Goal: Transaction & Acquisition: Book appointment/travel/reservation

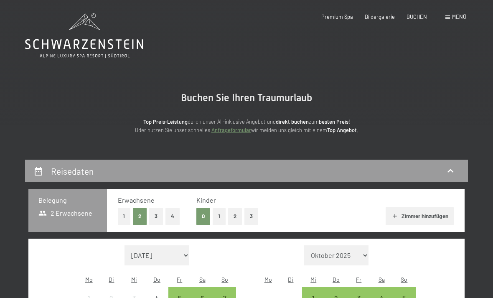
click at [100, 40] on icon at bounding box center [84, 44] width 118 height 10
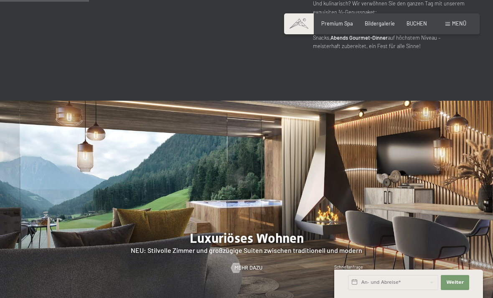
scroll to position [631, 0]
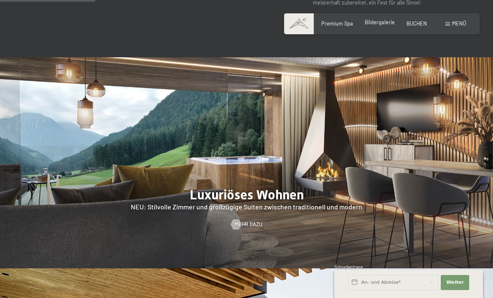
click at [383, 20] on span "Bildergalerie" at bounding box center [380, 22] width 30 height 7
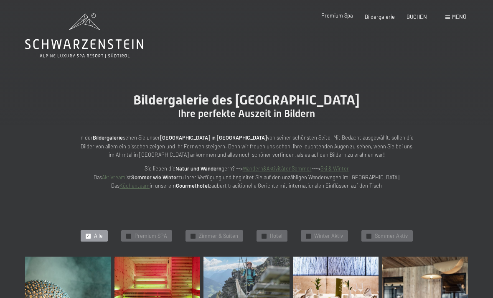
click at [342, 15] on span "Premium Spa" at bounding box center [337, 15] width 32 height 7
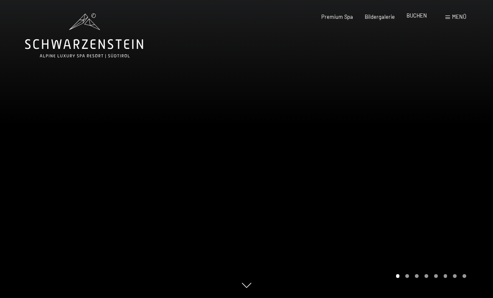
click at [417, 17] on span "BUCHEN" at bounding box center [416, 15] width 20 height 7
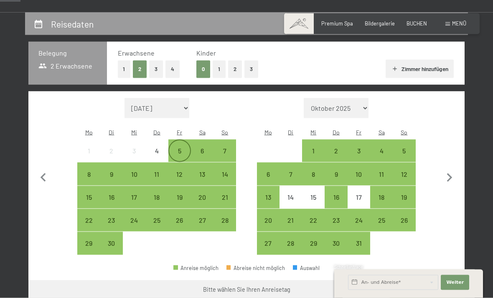
scroll to position [159, 0]
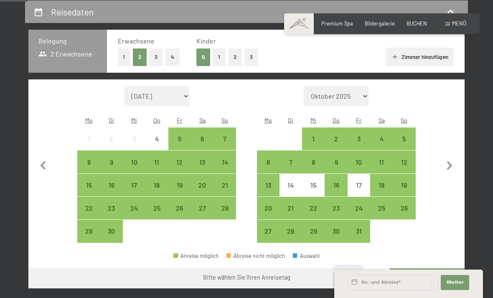
click at [124, 54] on button "1" at bounding box center [124, 56] width 13 height 17
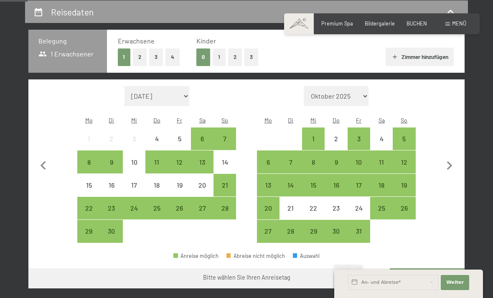
click at [140, 58] on button "2" at bounding box center [140, 56] width 14 height 17
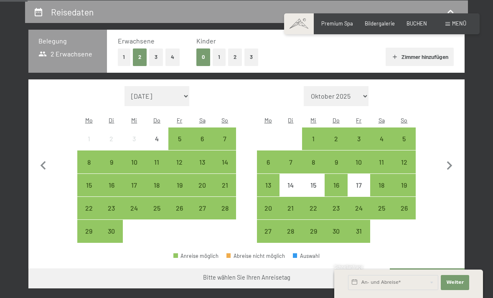
click at [128, 55] on button "1" at bounding box center [124, 56] width 13 height 17
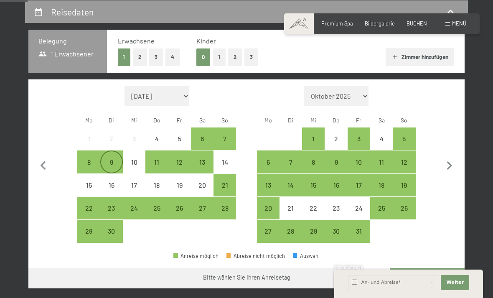
click at [117, 159] on div "9" at bounding box center [111, 169] width 21 height 21
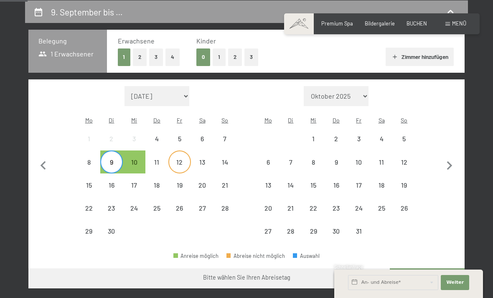
click at [180, 159] on div "12" at bounding box center [179, 169] width 21 height 21
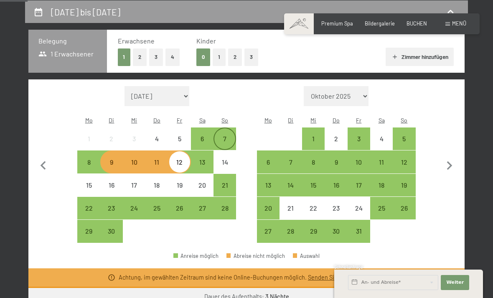
click at [230, 135] on div "7" at bounding box center [224, 145] width 21 height 21
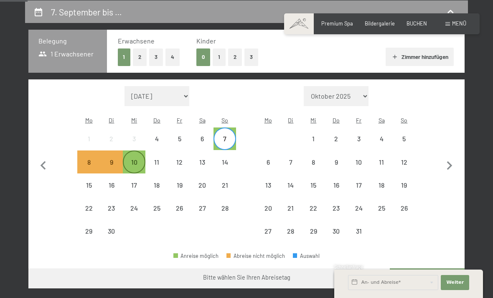
click at [137, 159] on div "10" at bounding box center [134, 169] width 21 height 21
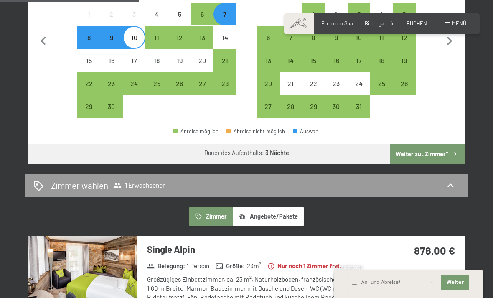
scroll to position [304, 0]
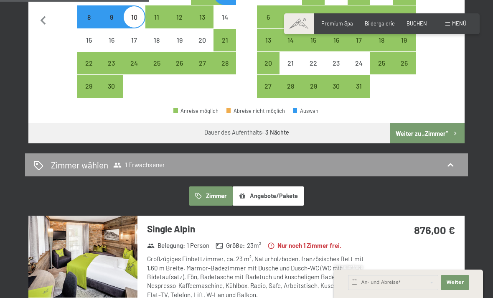
click at [439, 123] on button "Weiter zu „Zimmer“" at bounding box center [427, 133] width 75 height 20
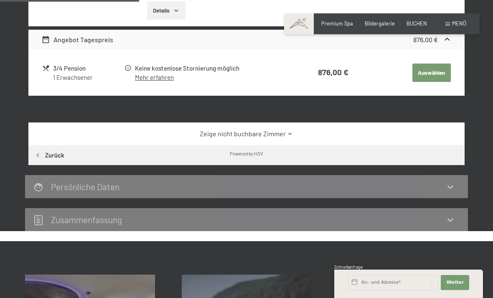
scroll to position [0, 0]
